Goal: Task Accomplishment & Management: Use online tool/utility

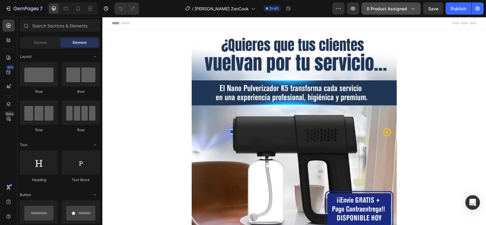
click at [386, 8] on span "0 product assigned" at bounding box center [387, 8] width 40 height 6
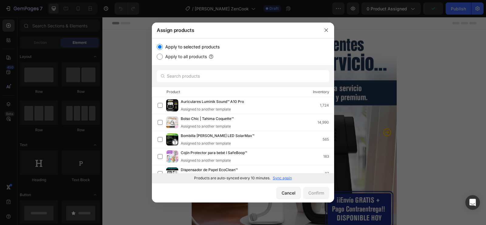
click at [432, 109] on div at bounding box center [243, 112] width 486 height 225
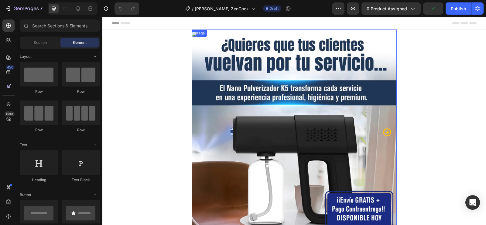
scroll to position [61, 0]
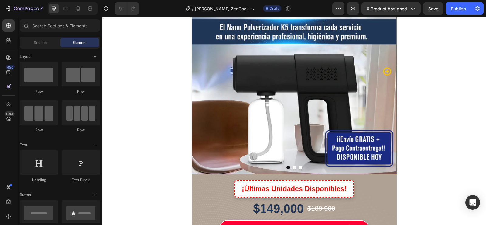
click at [294, 94] on img at bounding box center [294, 71] width 205 height 205
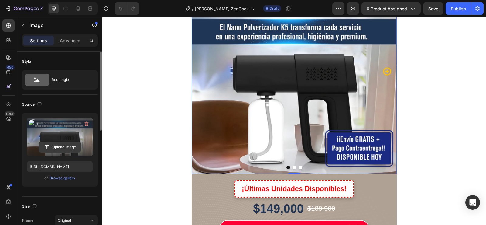
click at [63, 145] on input "file" at bounding box center [60, 147] width 42 height 10
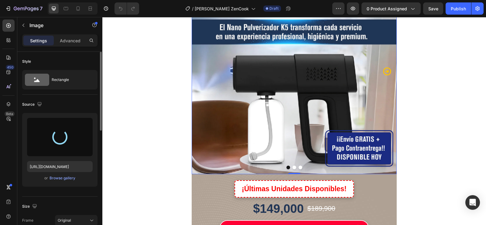
type input "[URL][DOMAIN_NAME]"
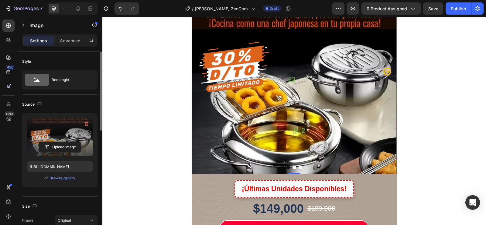
click at [386, 73] on icon "Carousel Next Arrow" at bounding box center [387, 71] width 9 height 9
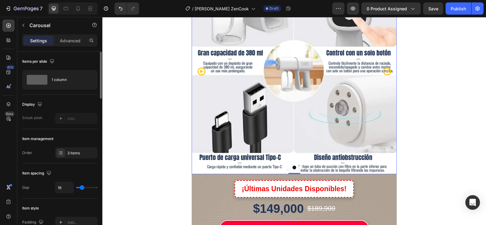
click at [275, 88] on img at bounding box center [294, 71] width 205 height 205
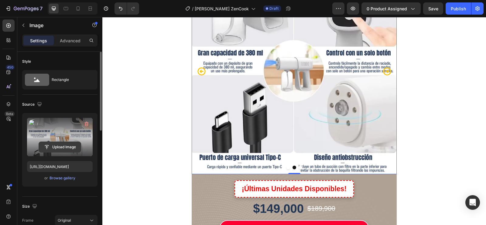
click at [61, 143] on input "file" at bounding box center [60, 147] width 42 height 10
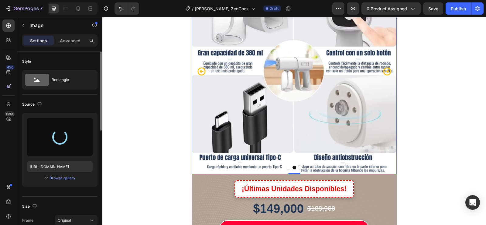
type input "[URL][DOMAIN_NAME]"
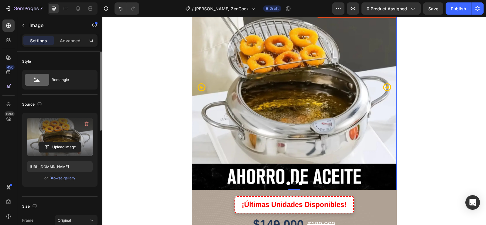
scroll to position [30, 0]
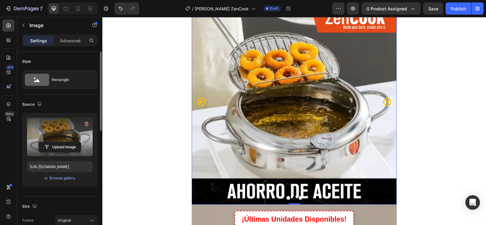
click at [385, 98] on icon "Carousel Next Arrow" at bounding box center [387, 102] width 8 height 8
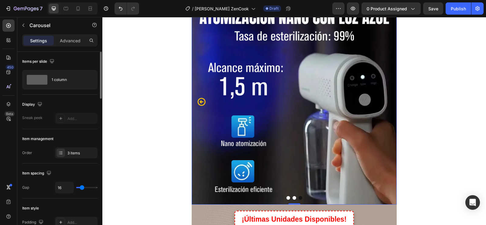
click at [346, 114] on img at bounding box center [294, 101] width 205 height 205
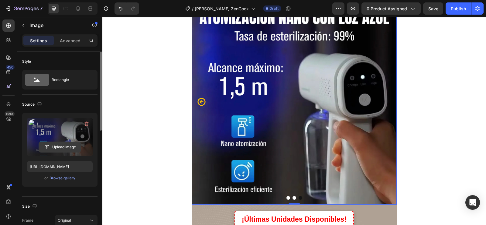
click at [55, 147] on input "file" at bounding box center [60, 147] width 42 height 10
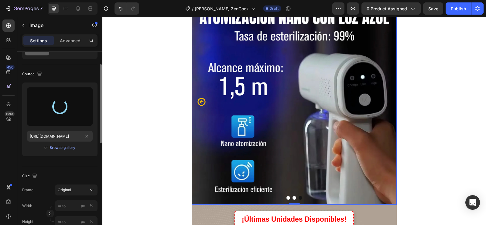
type input "[URL][DOMAIN_NAME]"
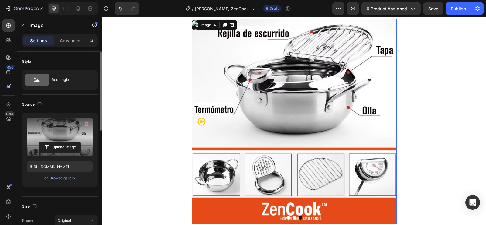
scroll to position [0, 0]
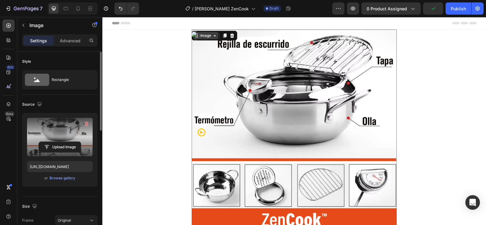
click at [207, 38] on div "Image" at bounding box center [205, 35] width 13 height 5
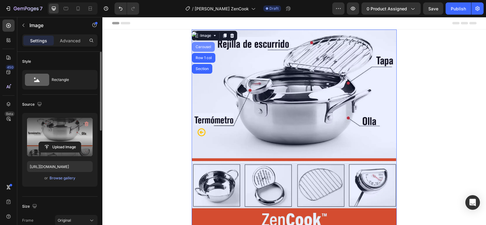
click at [205, 47] on div "Carousel" at bounding box center [204, 47] width 18 height 4
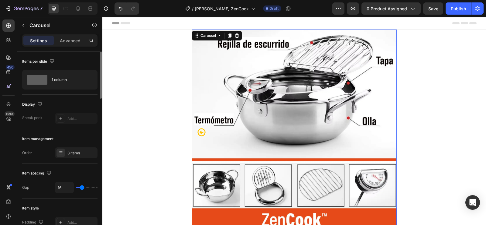
scroll to position [30, 0]
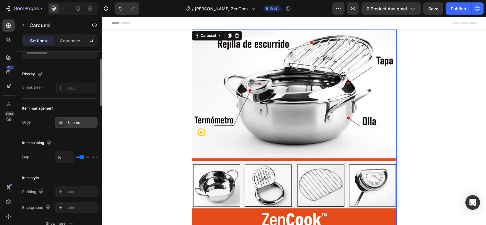
click at [64, 122] on div at bounding box center [61, 122] width 9 height 9
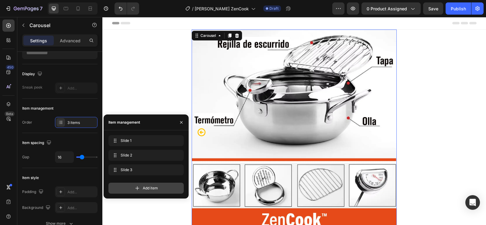
click at [140, 191] on div "Add item" at bounding box center [145, 187] width 75 height 11
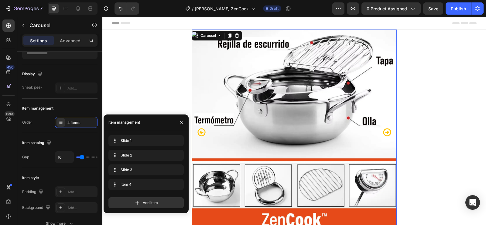
click at [383, 133] on icon "Carousel Next Arrow" at bounding box center [387, 131] width 9 height 9
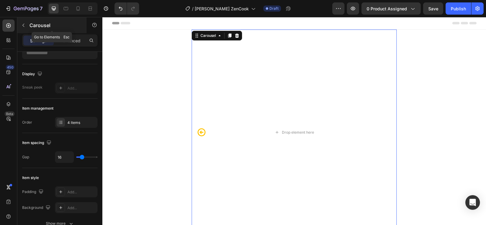
click at [26, 26] on button "button" at bounding box center [24, 25] width 10 height 10
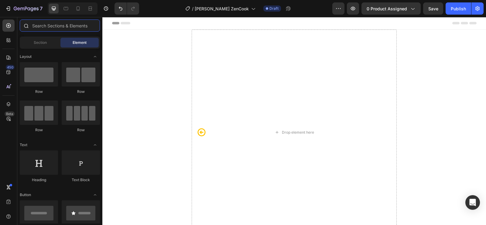
click at [49, 27] on input "text" at bounding box center [60, 25] width 80 height 12
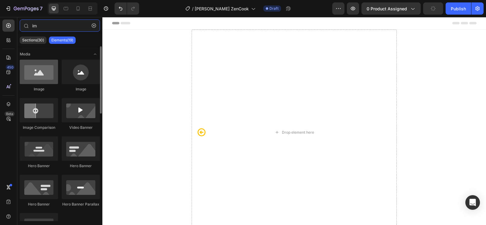
type input "im"
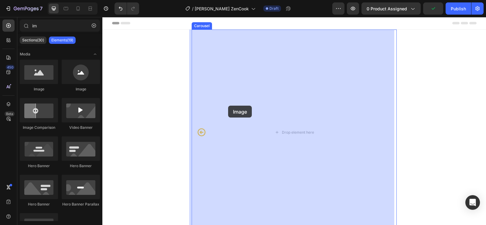
drag, startPoint x: 141, startPoint y: 94, endPoint x: 228, endPoint y: 105, distance: 88.3
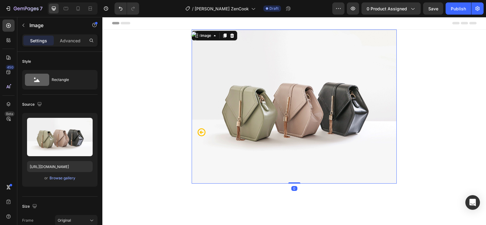
click at [234, 104] on img at bounding box center [294, 106] width 205 height 154
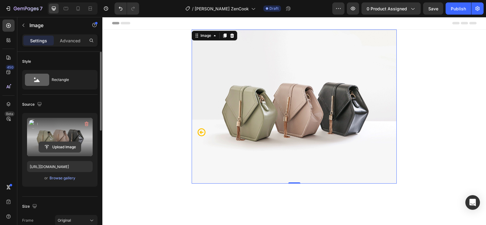
click at [59, 146] on input "file" at bounding box center [60, 147] width 42 height 10
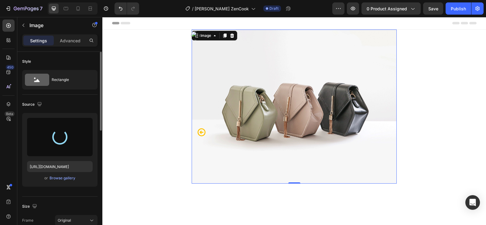
type input "[URL][DOMAIN_NAME]"
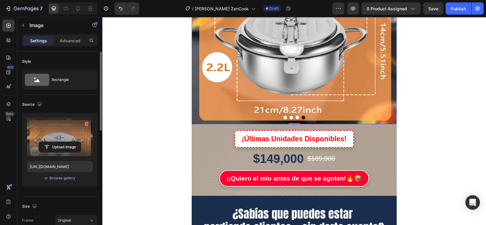
scroll to position [122, 0]
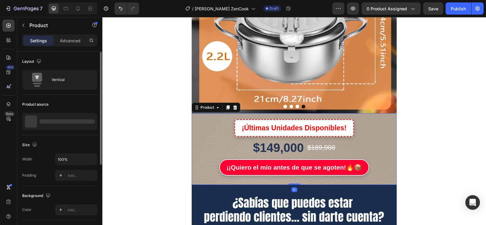
click at [381, 119] on div "¡Últimas Unidades Disponibles! Button" at bounding box center [294, 124] width 205 height 23
click at [205, 108] on div "Product" at bounding box center [207, 107] width 16 height 5
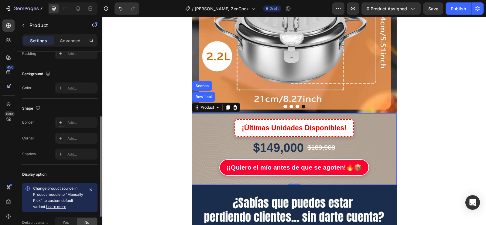
scroll to position [170, 0]
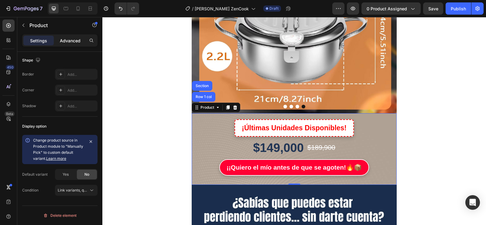
click at [74, 38] on p "Advanced" at bounding box center [70, 40] width 21 height 6
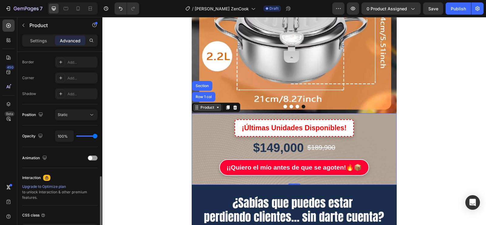
scroll to position [200, 0]
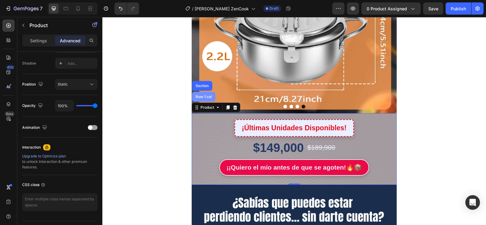
click at [196, 96] on div "Row 1 col" at bounding box center [204, 97] width 19 height 4
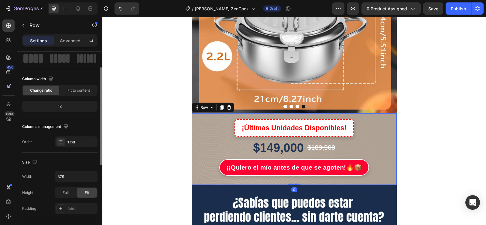
scroll to position [122, 0]
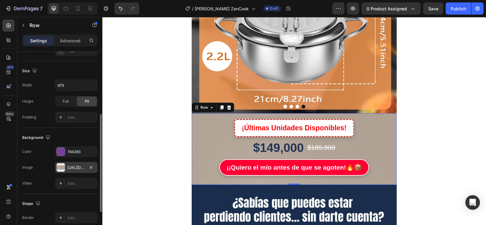
click at [73, 167] on div "[URL][DOMAIN_NAME]" at bounding box center [76, 167] width 18 height 5
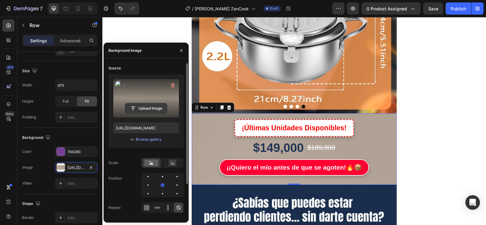
click at [150, 106] on input "file" at bounding box center [146, 108] width 42 height 10
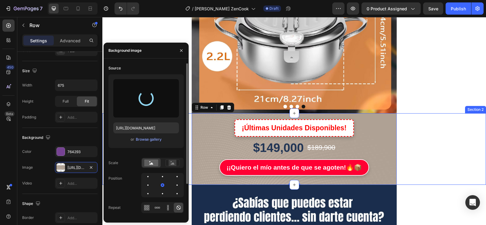
type input "[URL][DOMAIN_NAME]"
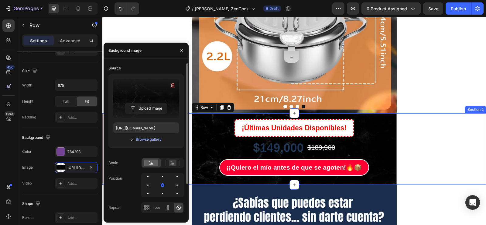
scroll to position [152, 0]
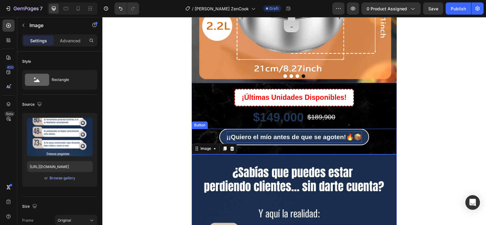
scroll to position [243, 0]
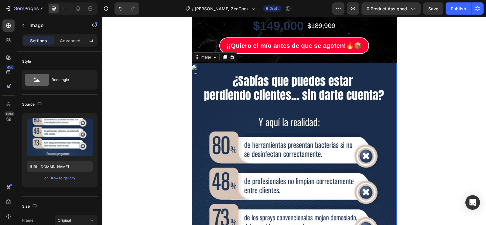
click at [252, 123] on img at bounding box center [294, 200] width 205 height 274
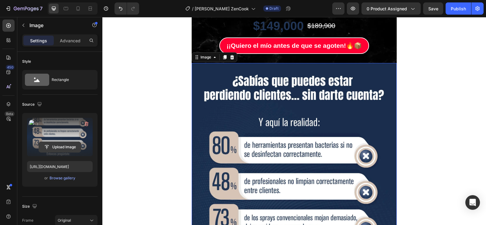
click at [59, 143] on input "file" at bounding box center [60, 147] width 42 height 10
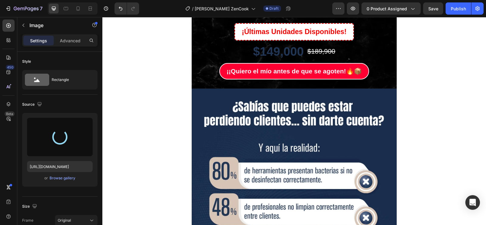
scroll to position [274, 0]
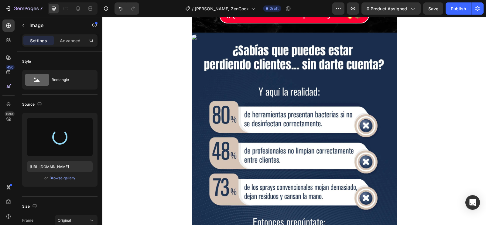
type input "[URL][DOMAIN_NAME]"
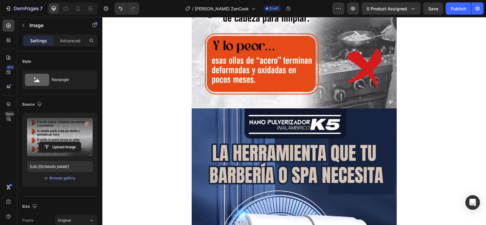
scroll to position [486, 0]
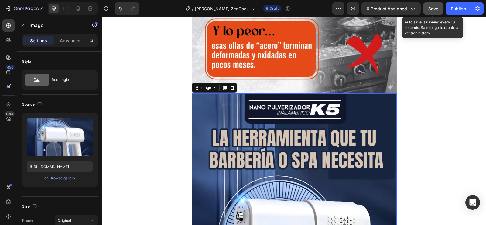
click at [435, 10] on span "Save" at bounding box center [434, 8] width 10 height 5
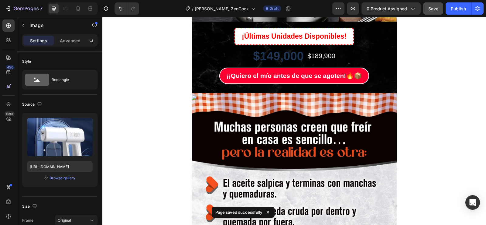
scroll to position [213, 0]
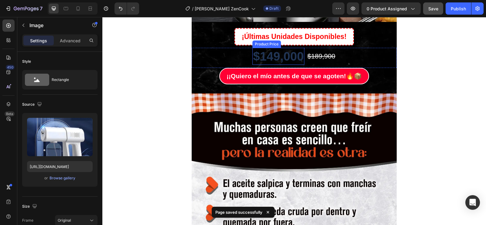
click at [284, 60] on div "$149,000" at bounding box center [279, 56] width 52 height 17
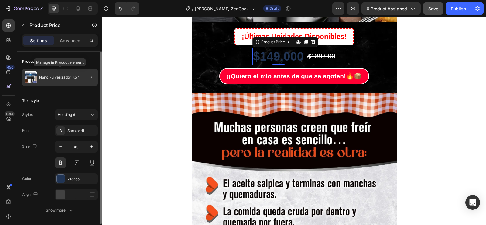
click at [66, 79] on p "Nano Pulverizador K5™" at bounding box center [59, 77] width 40 height 4
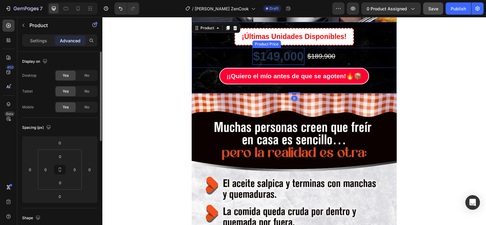
click at [273, 50] on div "$149,000" at bounding box center [279, 56] width 52 height 17
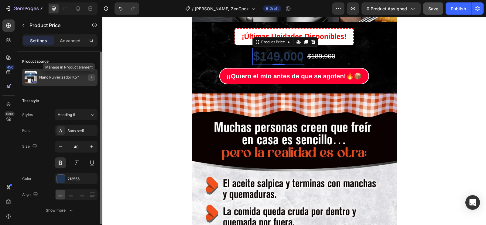
click at [88, 76] on button "button" at bounding box center [91, 77] width 7 height 7
click at [291, 56] on div "$149,000" at bounding box center [279, 56] width 52 height 17
click at [32, 74] on img at bounding box center [31, 77] width 12 height 12
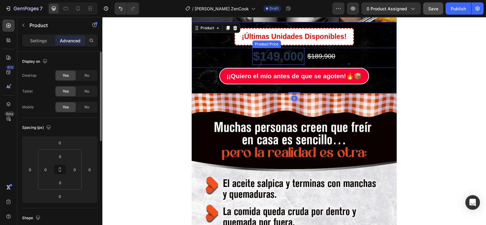
click at [265, 59] on div "$149,000" at bounding box center [279, 56] width 52 height 17
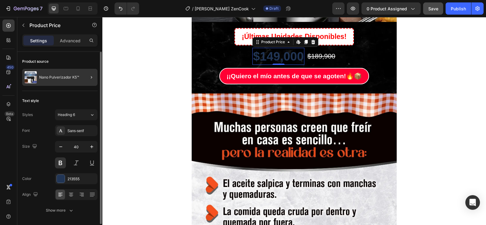
click at [84, 75] on div at bounding box center [89, 77] width 17 height 17
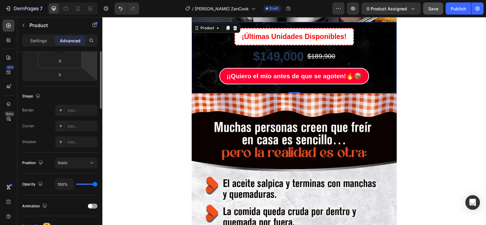
scroll to position [61, 0]
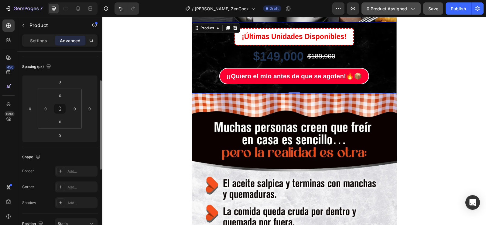
click at [378, 9] on span "0 product assigned" at bounding box center [387, 8] width 40 height 6
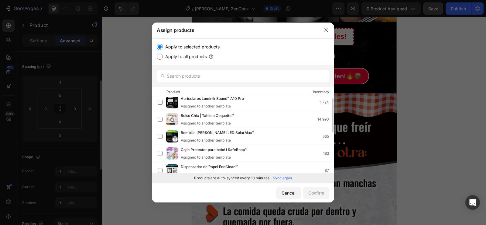
scroll to position [0, 0]
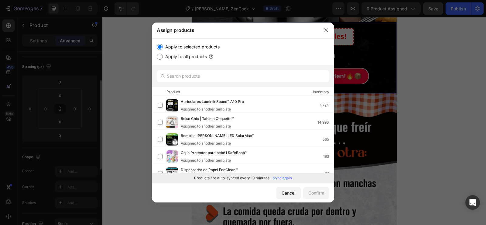
drag, startPoint x: 293, startPoint y: 193, endPoint x: 234, endPoint y: 188, distance: 59.1
click at [234, 188] on div "Cancel Confirm" at bounding box center [243, 192] width 182 height 19
click at [288, 177] on p "Sync again" at bounding box center [282, 177] width 19 height 5
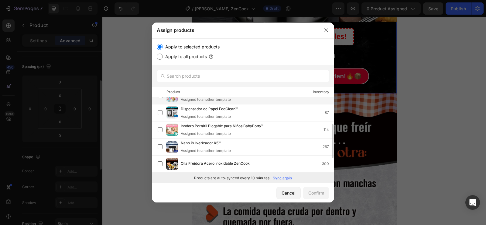
scroll to position [94, 0]
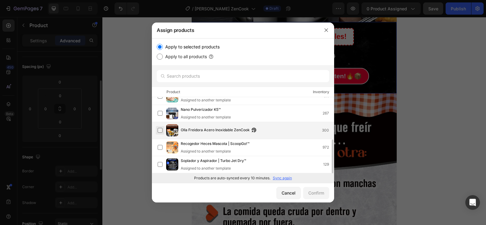
click at [163, 132] on label at bounding box center [160, 130] width 5 height 5
click at [324, 195] on div "Confirm" at bounding box center [316, 192] width 16 height 6
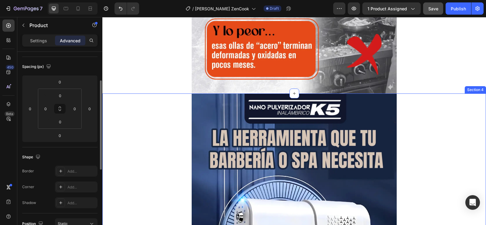
scroll to position [425, 0]
